Goal: Navigation & Orientation: Understand site structure

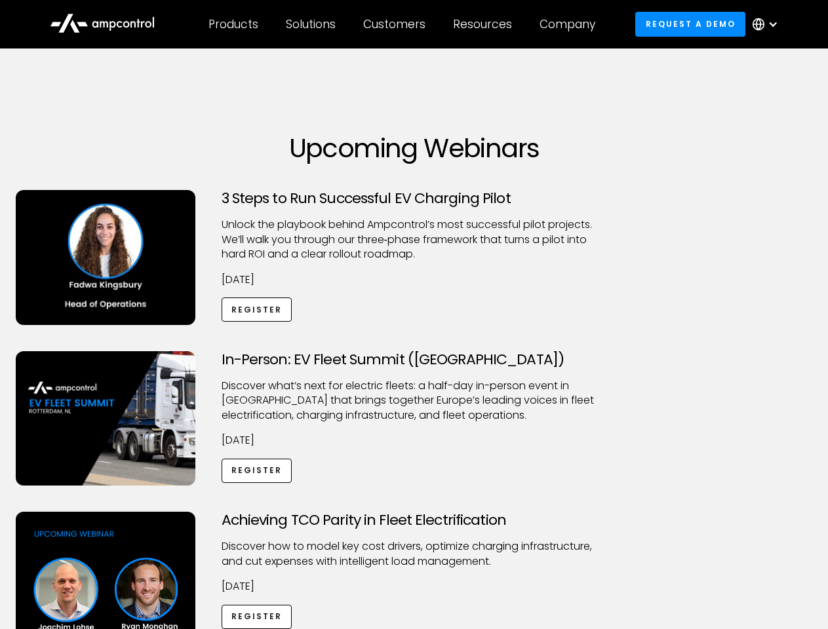
click at [403, 24] on div "Customers" at bounding box center [394, 24] width 62 height 14
click at [233, 24] on div "Products" at bounding box center [233, 24] width 50 height 14
click at [311, 24] on div "Solutions" at bounding box center [311, 24] width 50 height 14
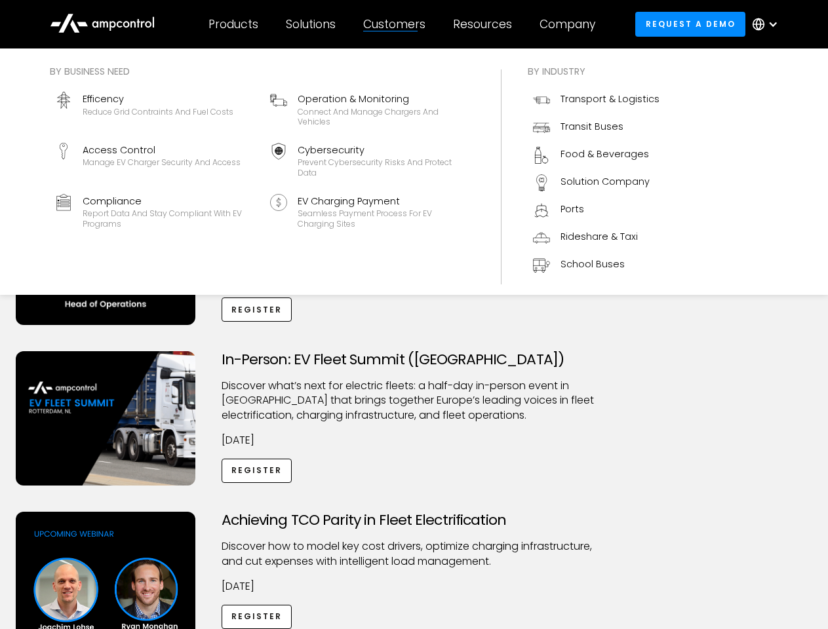
click at [396, 24] on div "Customers" at bounding box center [394, 24] width 62 height 14
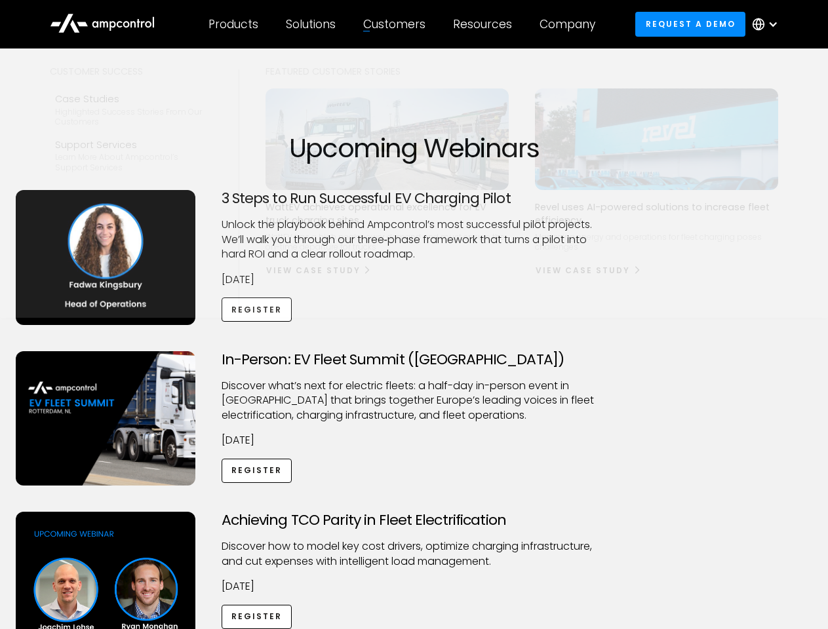
click at [485, 24] on div "Resources" at bounding box center [482, 24] width 59 height 14
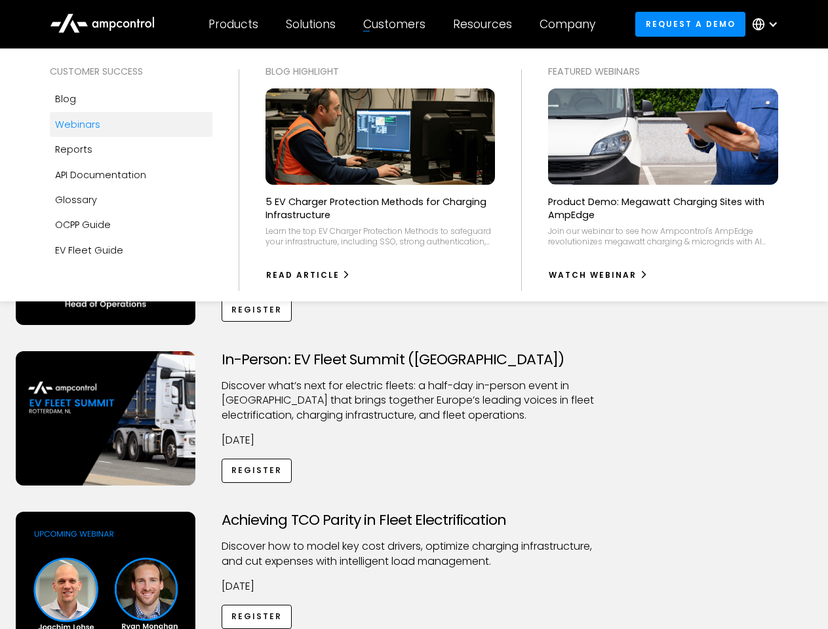
click at [571, 24] on div "Company" at bounding box center [567, 24] width 56 height 14
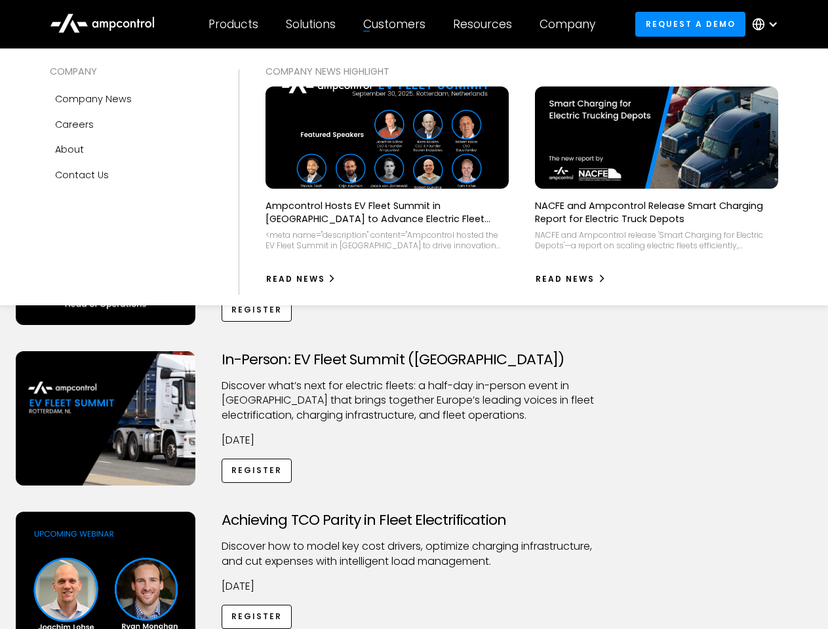
click at [768, 24] on div at bounding box center [772, 24] width 10 height 10
